Goal: Register for event/course

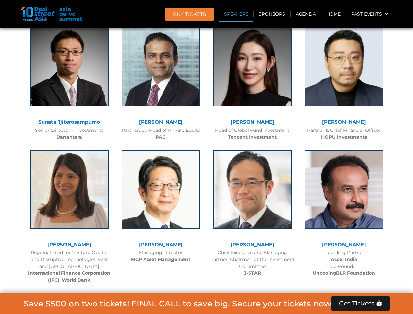
scroll to position [802, 0]
